Goal: Information Seeking & Learning: Learn about a topic

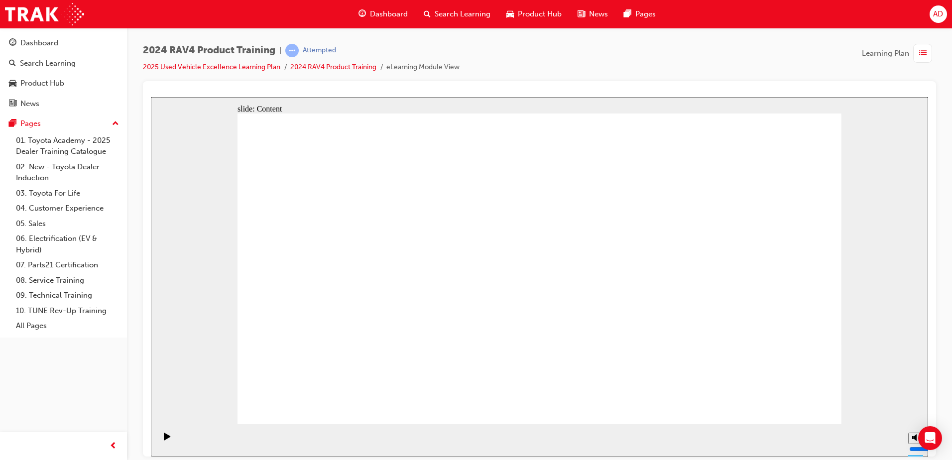
drag, startPoint x: 440, startPoint y: 322, endPoint x: 447, endPoint y: 291, distance: 32.0
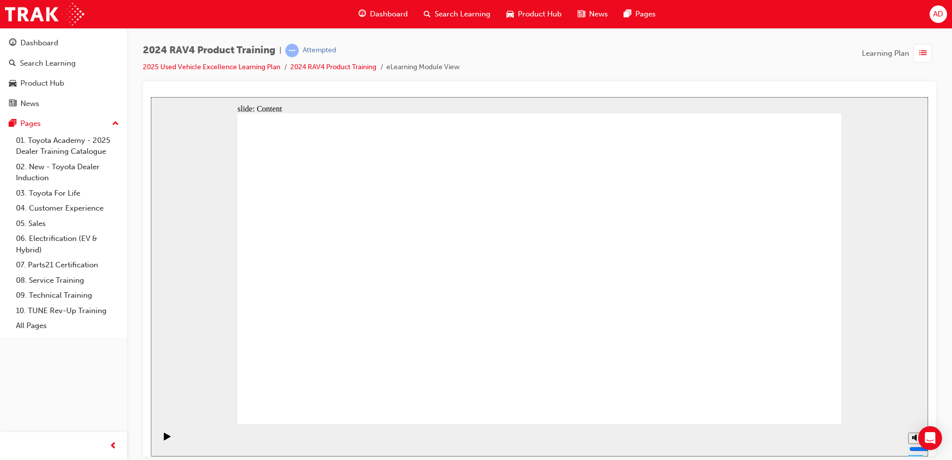
drag, startPoint x: 314, startPoint y: 209, endPoint x: 318, endPoint y: 357, distance: 147.9
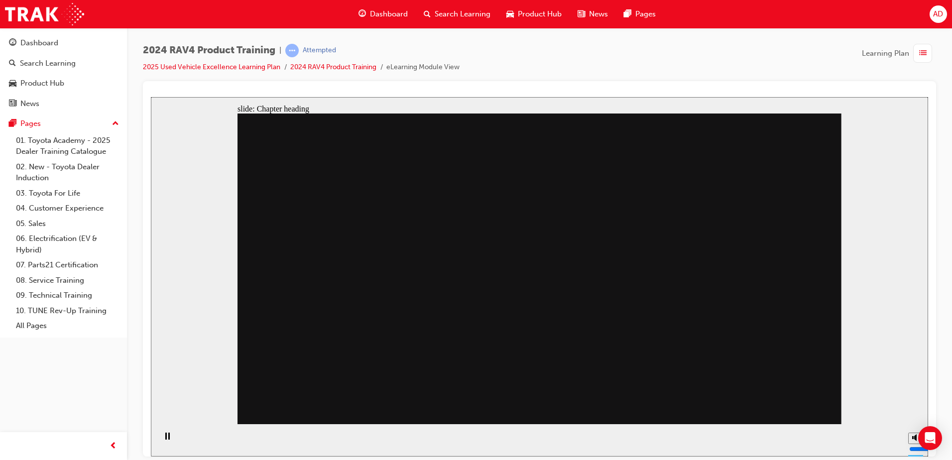
drag, startPoint x: 761, startPoint y: 398, endPoint x: 770, endPoint y: 398, distance: 9.0
